Goal: Information Seeking & Learning: Find specific fact

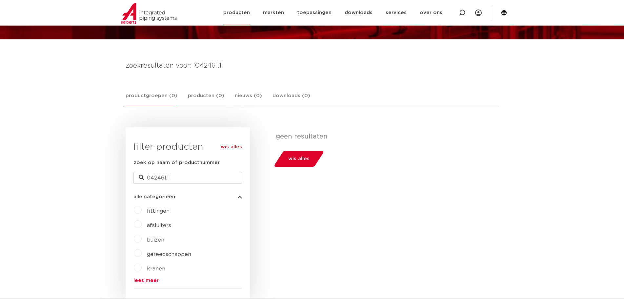
scroll to position [66, 0]
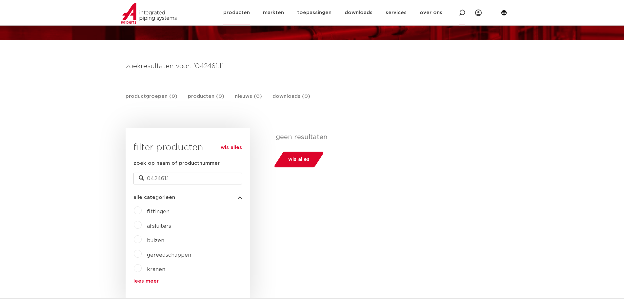
click at [465, 11] on icon at bounding box center [462, 13] width 8 height 8
click at [394, 11] on input "Zoeken" at bounding box center [364, 12] width 206 height 13
paste input "0424611"
type input "0424611"
click button "Zoeken" at bounding box center [0, 0] width 0 height 0
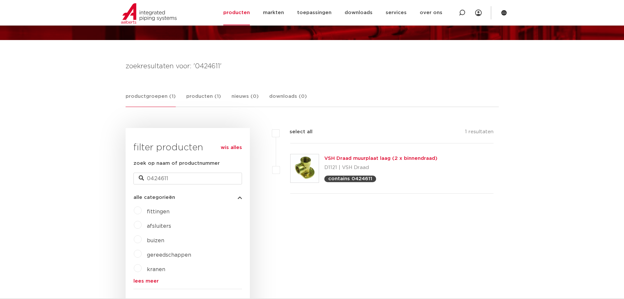
scroll to position [66, 0]
click at [365, 158] on link "VSH Draad muurplaat laag (2 x binnendraad)" at bounding box center [380, 158] width 113 height 5
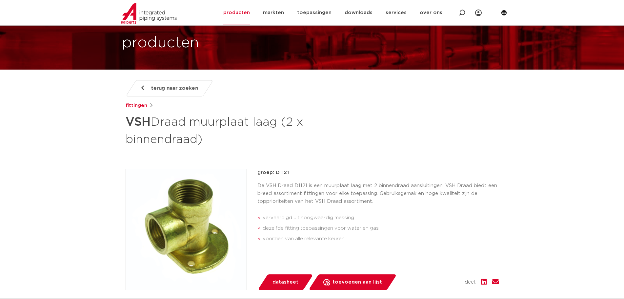
scroll to position [33, 0]
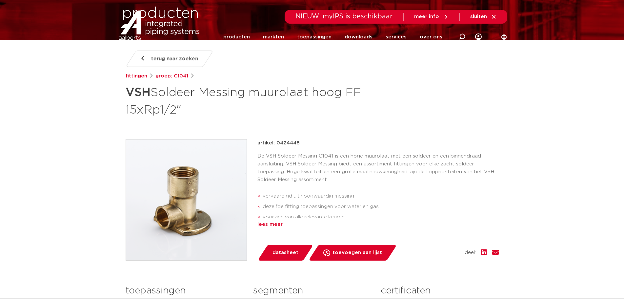
click at [276, 222] on div "lees meer" at bounding box center [378, 224] width 241 height 8
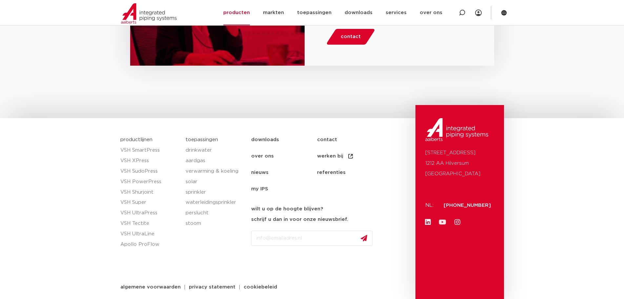
scroll to position [639, 0]
